Goal: Information Seeking & Learning: Learn about a topic

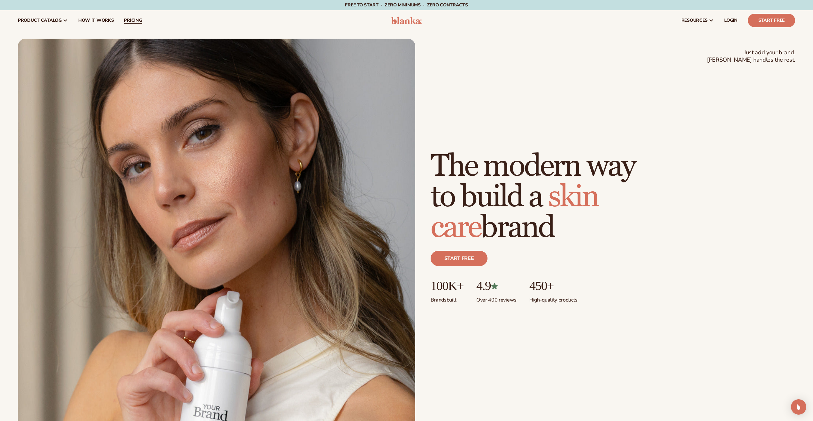
click at [132, 19] on span "pricing" at bounding box center [133, 20] width 18 height 5
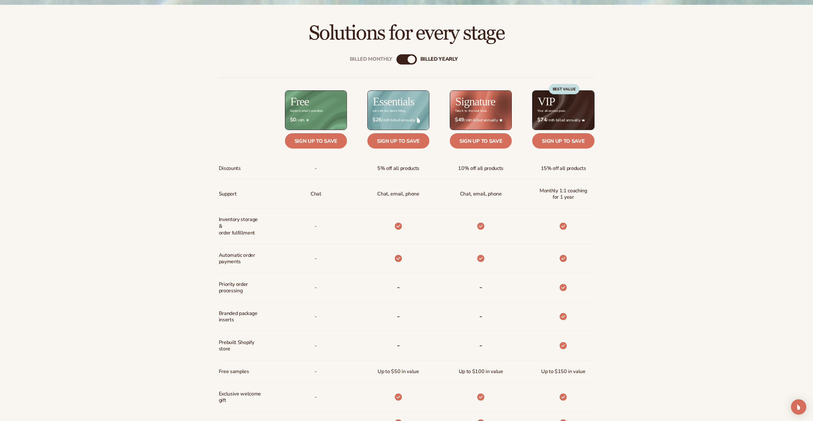
scroll to position [286, 0]
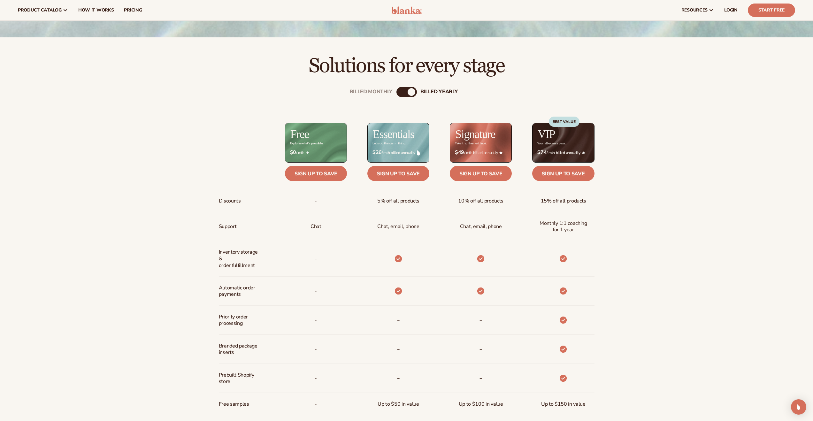
drag, startPoint x: 399, startPoint y: 92, endPoint x: 402, endPoint y: 93, distance: 3.3
click at [399, 92] on div "Billed Monthly" at bounding box center [400, 92] width 8 height 8
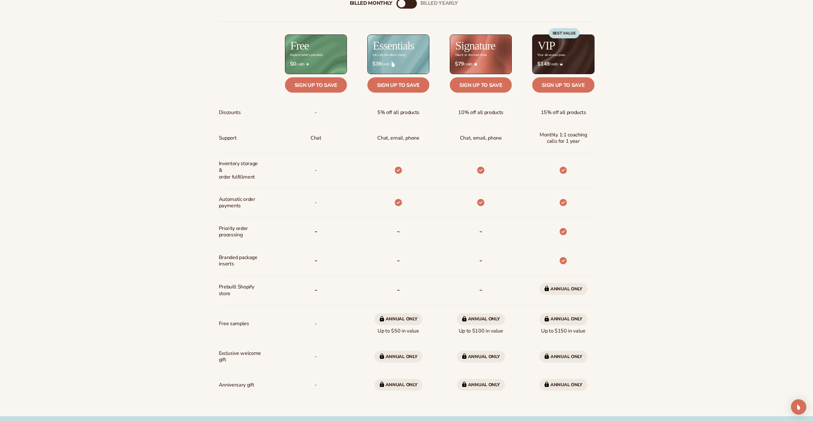
scroll to position [385, 0]
